Goal: Information Seeking & Learning: Check status

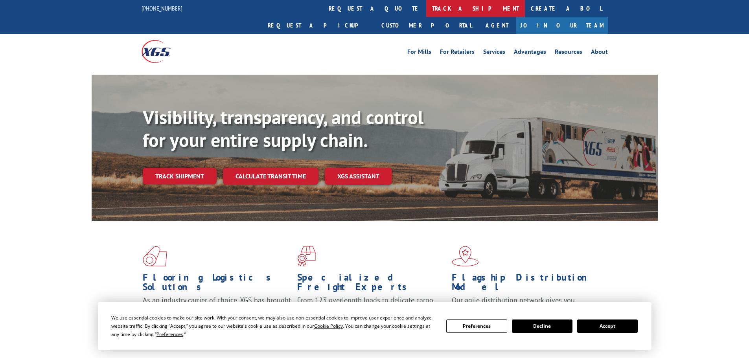
click at [426, 8] on link "track a shipment" at bounding box center [475, 8] width 99 height 17
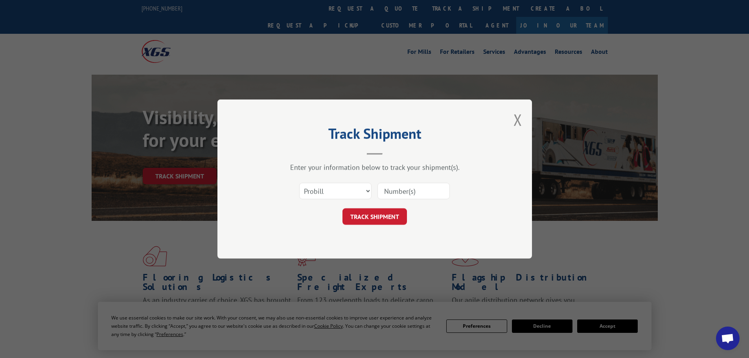
click at [406, 186] on input at bounding box center [413, 191] width 72 height 17
paste input "5199374"
type input "5199374"
click at [347, 193] on select "Select category... Probill BOL PO" at bounding box center [335, 191] width 72 height 17
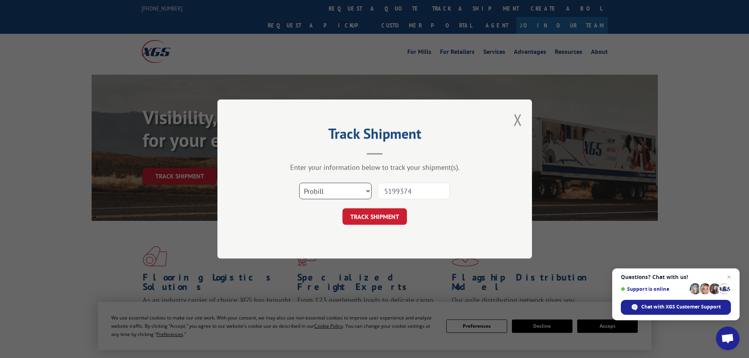
select select "bol"
click at [299, 183] on select "Select category... Probill BOL PO" at bounding box center [335, 191] width 72 height 17
click at [363, 220] on button "TRACK SHIPMENT" at bounding box center [374, 216] width 64 height 17
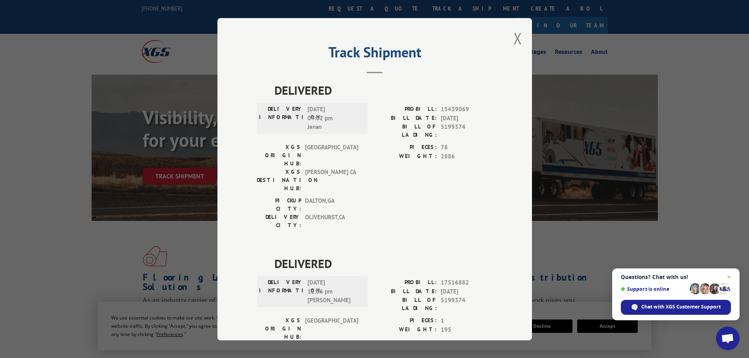
scroll to position [126, 0]
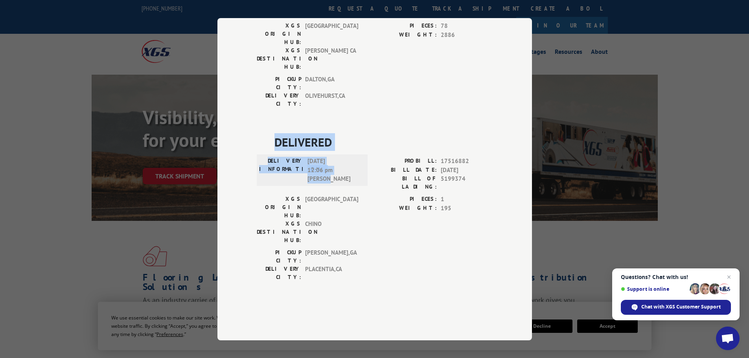
drag, startPoint x: 272, startPoint y: 139, endPoint x: 330, endPoint y: 181, distance: 71.8
click at [330, 181] on div "DELIVERED DELIVERY INFORMATION: [DATE] 12:06 pm [PERSON_NAME]: 17516882 BILL DA…" at bounding box center [375, 209] width 236 height 152
copy div "DELIVERED DELIVERY INFORMATION: [DATE] 12:06 pm [PERSON_NAME]"
